Goal: Find specific page/section: Find specific page/section

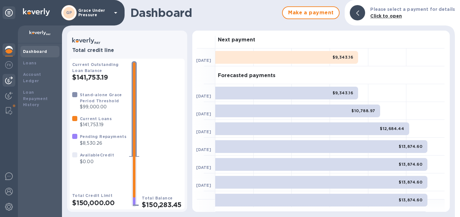
click at [9, 80] on img at bounding box center [9, 81] width 8 height 8
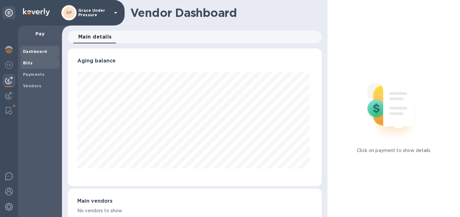
scroll to position [138, 251]
click at [28, 63] on b "Bills" at bounding box center [28, 63] width 10 height 5
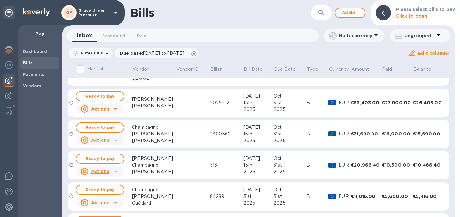
scroll to position [105, 0]
click at [176, 108] on td at bounding box center [193, 102] width 34 height 29
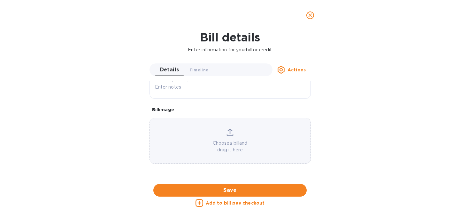
scroll to position [390, 0]
click at [221, 179] on div at bounding box center [229, 184] width 161 height 10
